Goal: Find specific page/section: Find specific page/section

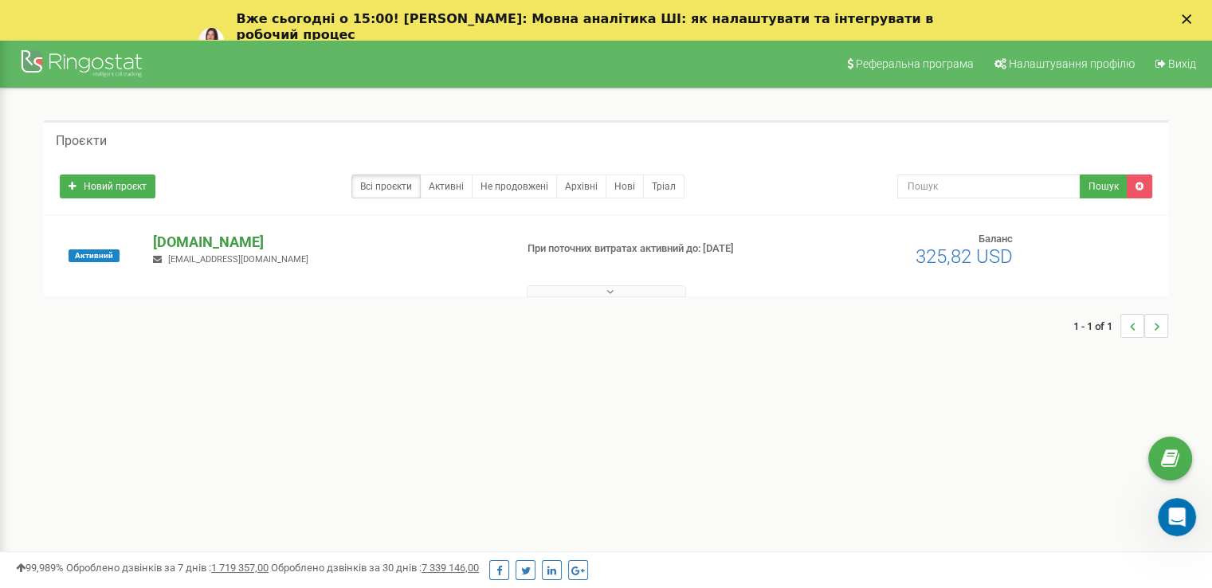
click at [227, 242] on p "[DOMAIN_NAME]" at bounding box center [327, 242] width 348 height 21
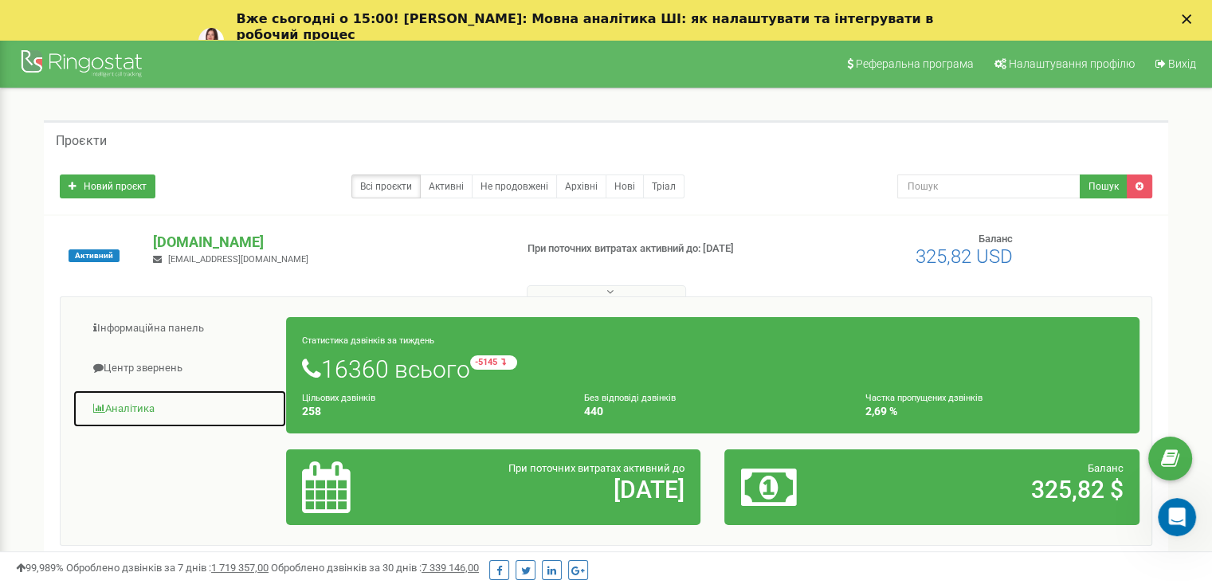
click at [182, 402] on link "Аналiтика" at bounding box center [180, 409] width 214 height 39
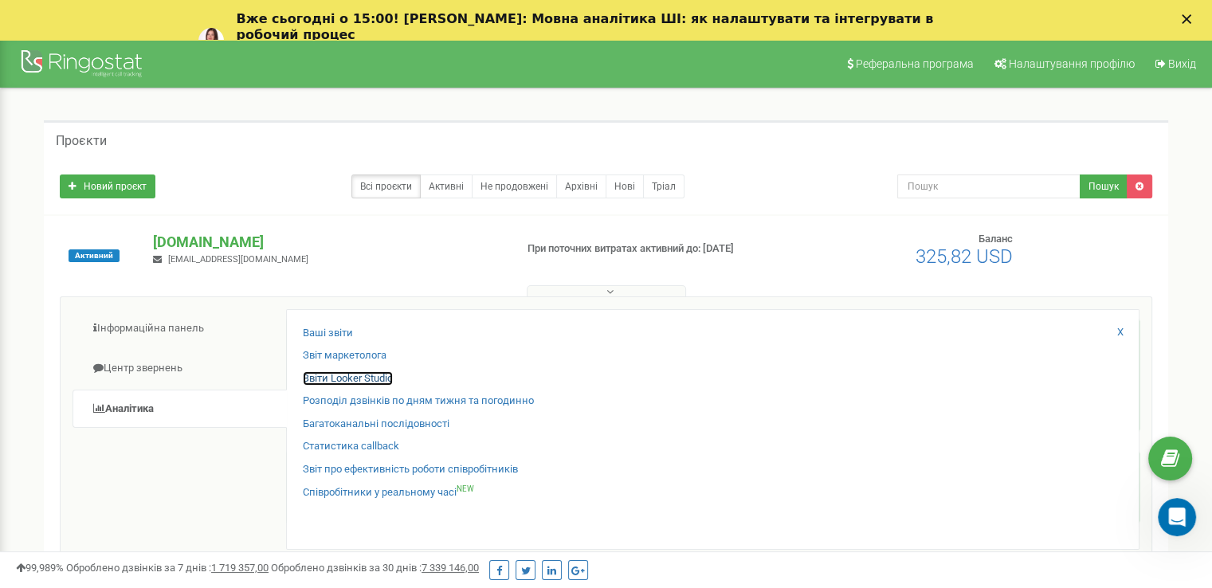
click at [379, 378] on link "Звіти Looker Studio" at bounding box center [348, 378] width 90 height 15
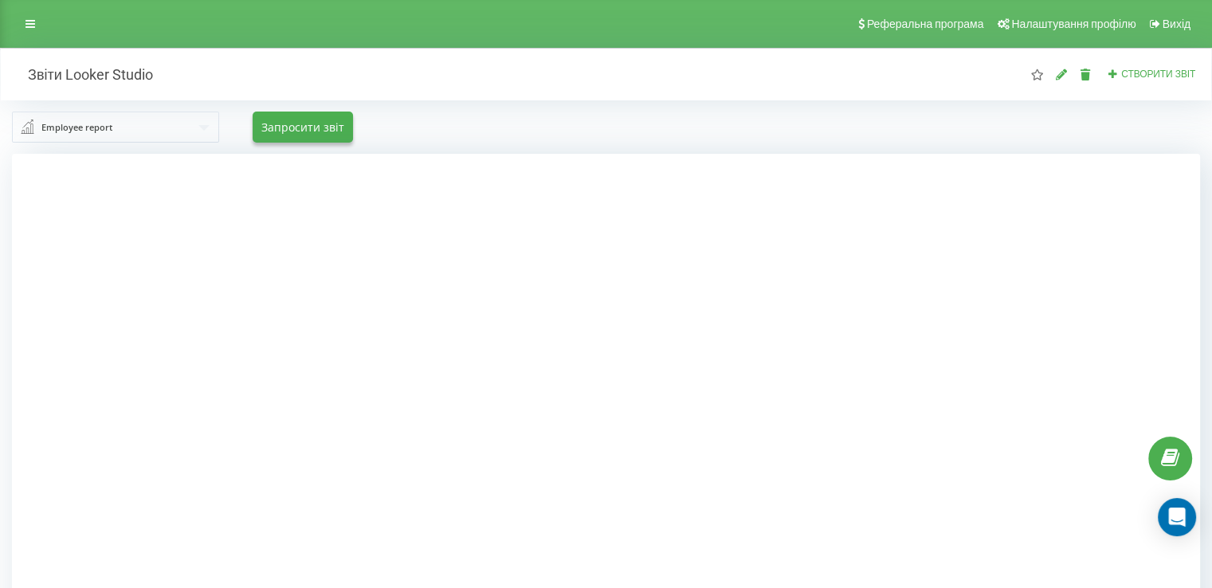
click at [159, 133] on input "text" at bounding box center [117, 126] width 206 height 29
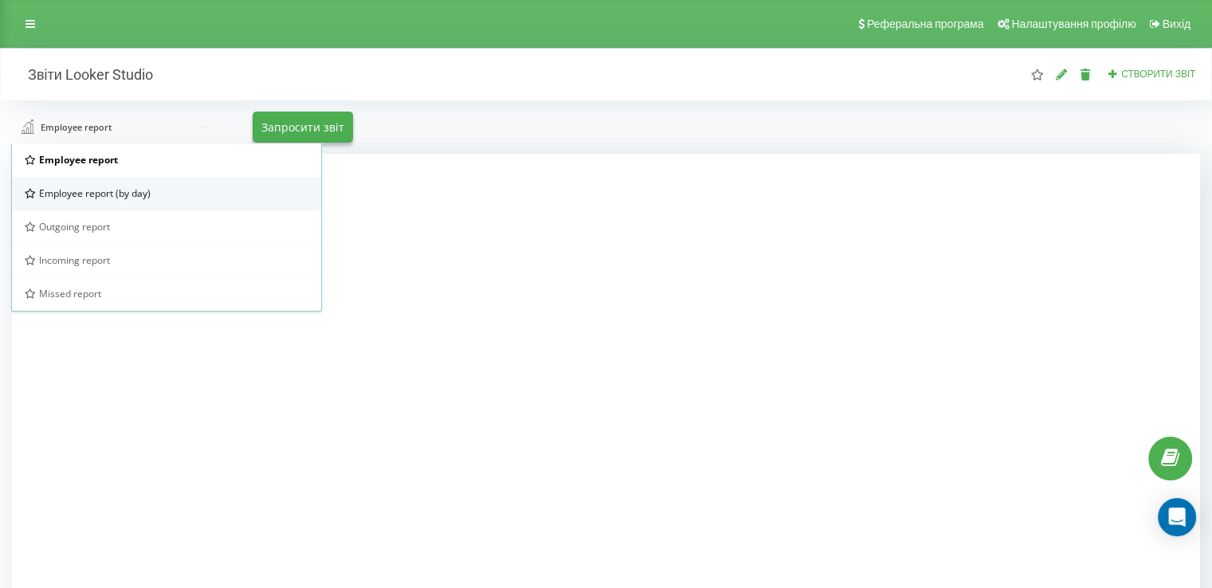
click at [142, 190] on span "Employee report (by day)" at bounding box center [95, 193] width 112 height 14
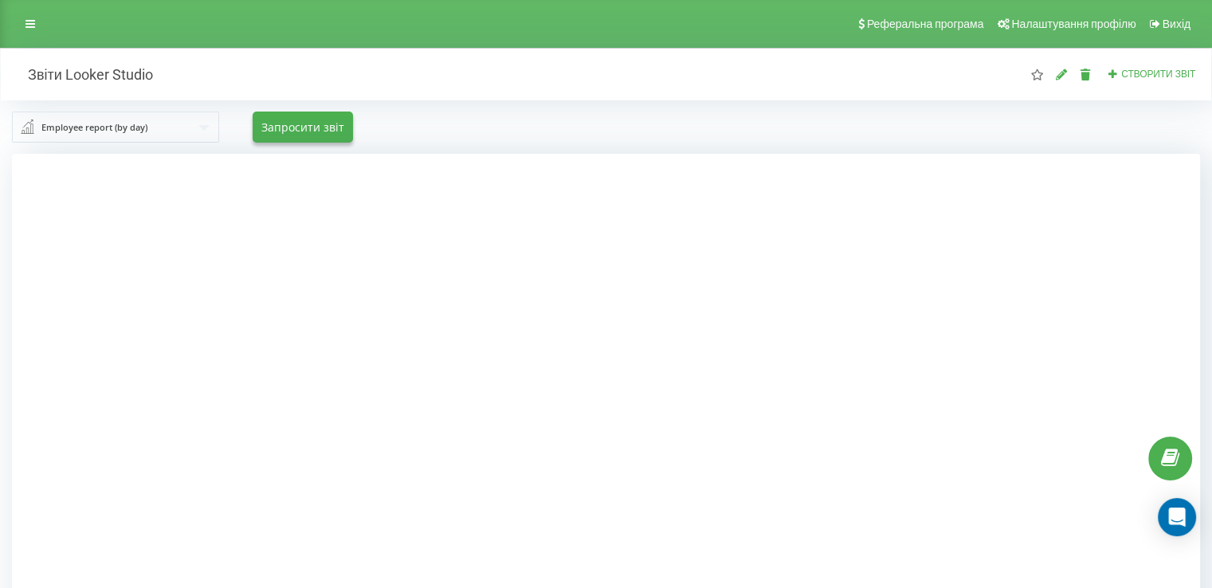
click at [1144, 309] on div at bounding box center [606, 448] width 1188 height 588
click at [1107, 297] on div at bounding box center [606, 448] width 1188 height 588
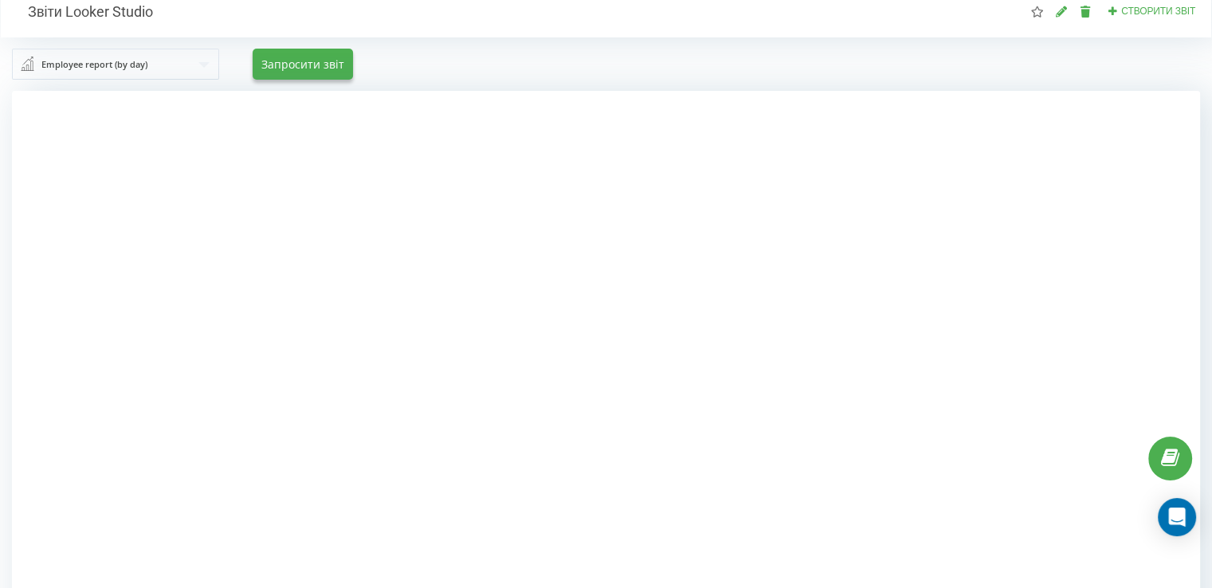
scroll to position [159, 0]
